Goal: Information Seeking & Learning: Learn about a topic

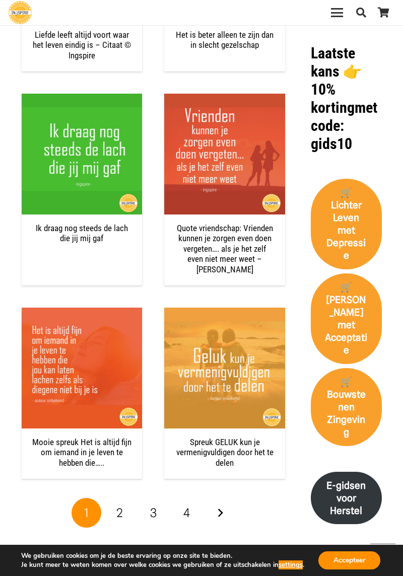
scroll to position [1124, 0]
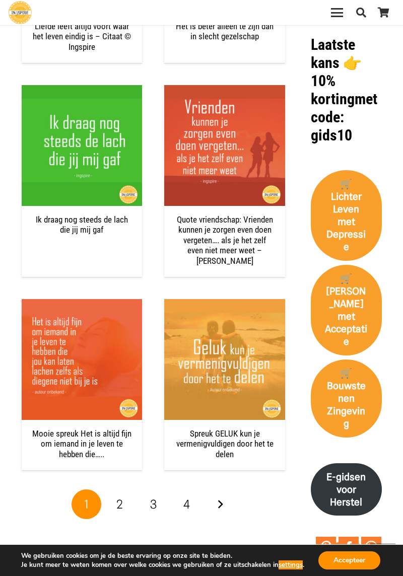
click at [122, 502] on span "2" at bounding box center [119, 504] width 7 height 15
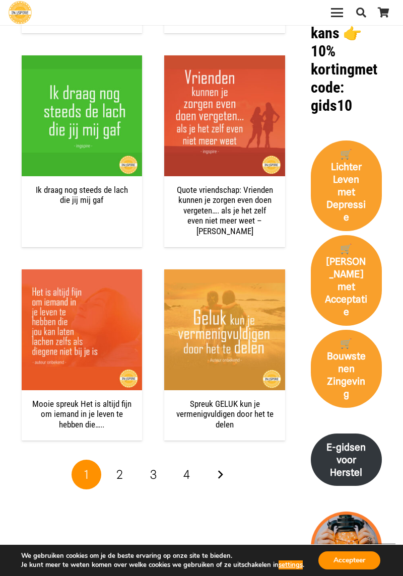
scroll to position [1156, 0]
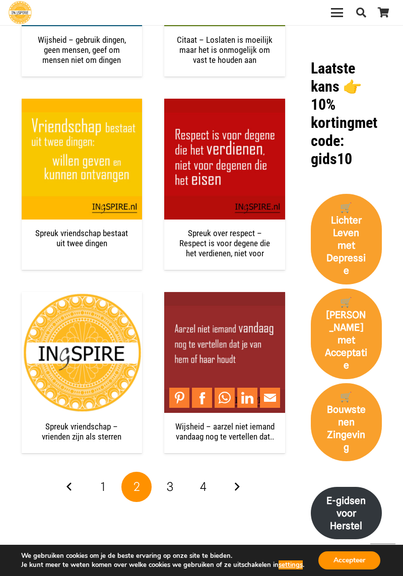
scroll to position [1104, 0]
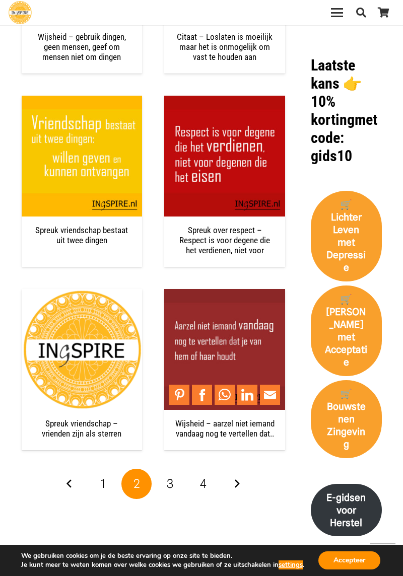
click at [178, 483] on link "3" at bounding box center [170, 484] width 30 height 30
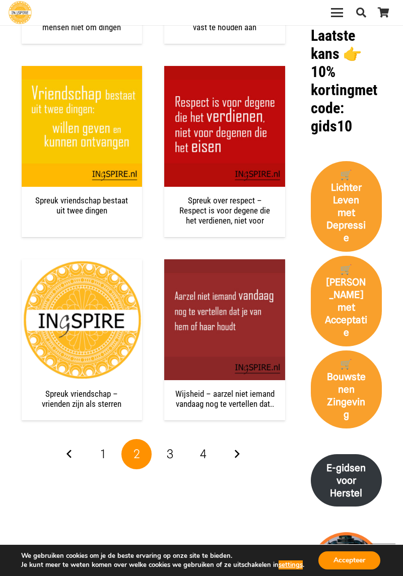
scroll to position [1136, 0]
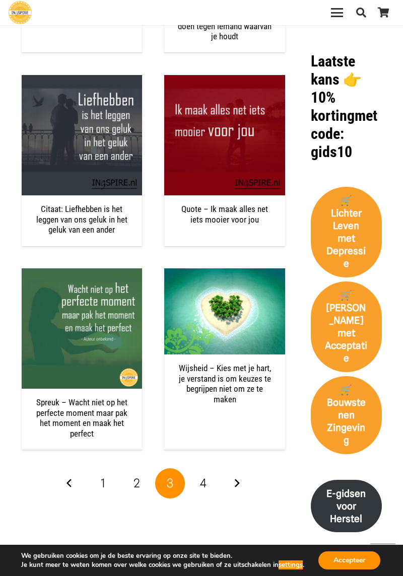
scroll to position [1108, 0]
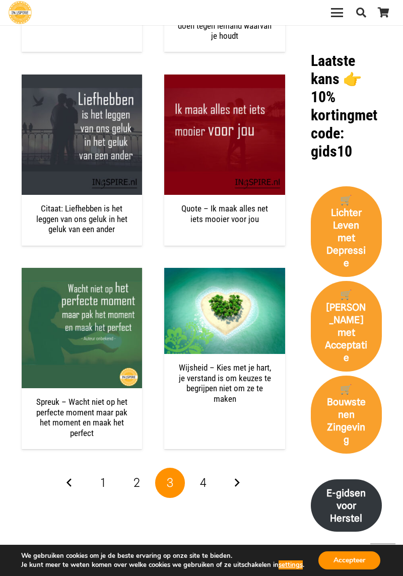
click at [207, 472] on link "4" at bounding box center [203, 483] width 30 height 30
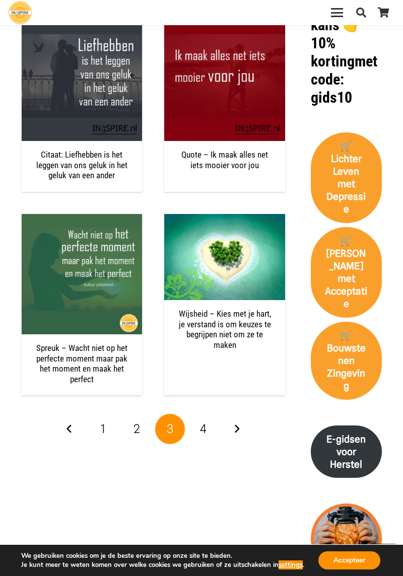
scroll to position [1173, 0]
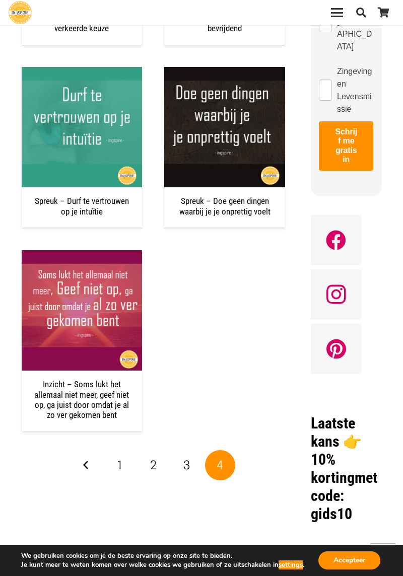
scroll to position [746, 0]
